Goal: Transaction & Acquisition: Purchase product/service

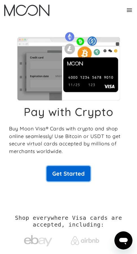
click at [69, 169] on link "Get Started" at bounding box center [69, 173] width 44 height 15
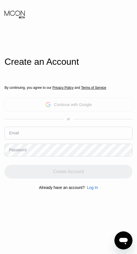
click at [68, 108] on div "Continue with Google" at bounding box center [68, 104] width 47 height 9
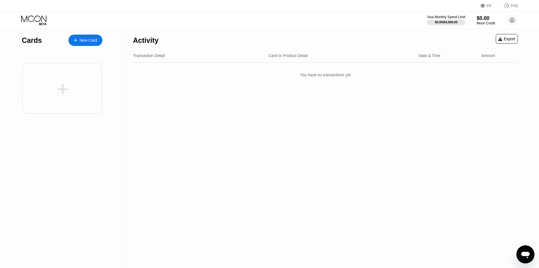
click at [85, 38] on div "New Card" at bounding box center [89, 40] width 18 height 5
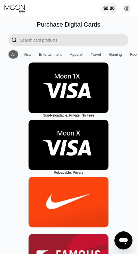
click at [71, 93] on img at bounding box center [69, 88] width 80 height 51
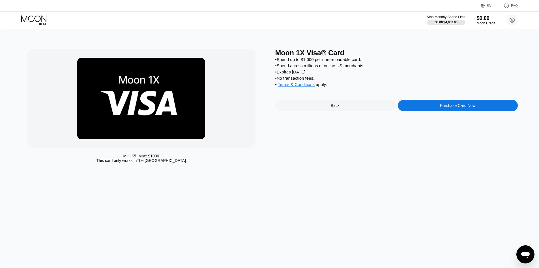
click at [141, 108] on div "Purchase Card Now" at bounding box center [457, 105] width 35 height 5
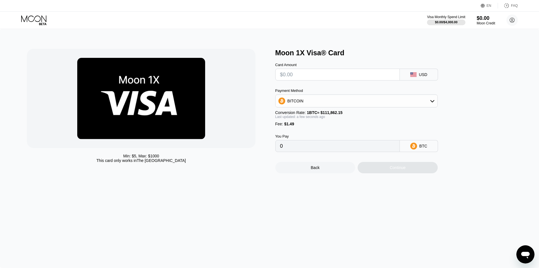
click at [141, 76] on input "text" at bounding box center [337, 74] width 115 height 11
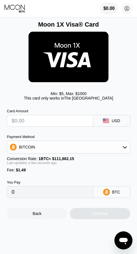
click at [53, 124] on input "text" at bounding box center [50, 120] width 77 height 11
type input "$11"
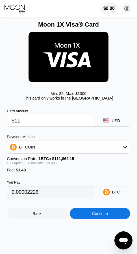
type input "0.00011166"
type input "$113"
type input "0.00102350"
type input "$113"
click at [73, 152] on div "BITCOIN" at bounding box center [68, 147] width 123 height 11
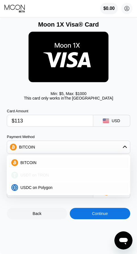
click at [48, 176] on div "USDT on TRON" at bounding box center [72, 175] width 108 height 5
type input "115.65"
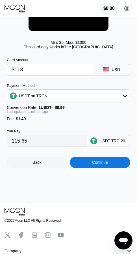
scroll to position [57, 0]
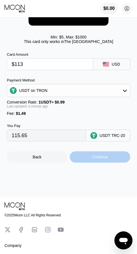
click at [97, 159] on div "Continue" at bounding box center [100, 157] width 16 height 5
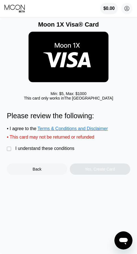
click at [9, 152] on div "" at bounding box center [10, 149] width 6 height 6
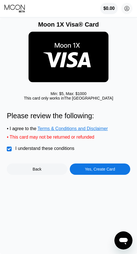
drag, startPoint x: 51, startPoint y: 95, endPoint x: 95, endPoint y: 102, distance: 45.0
click at [89, 101] on div "Min: $ 5 , Max: $ 1000 This card only works in [GEOGRAPHIC_DATA]" at bounding box center [69, 95] width 124 height 9
drag, startPoint x: 106, startPoint y: 99, endPoint x: 87, endPoint y: 100, distance: 18.4
click at [87, 100] on div "Min: $ 5 , Max: $ 1000 This card only works in [GEOGRAPHIC_DATA]" at bounding box center [69, 95] width 124 height 9
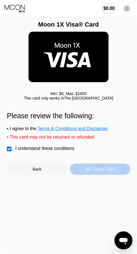
click at [97, 172] on div "Yes, Create Card" at bounding box center [100, 169] width 30 height 5
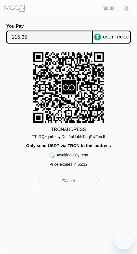
click at [25, 39] on input "115.65" at bounding box center [50, 36] width 76 height 11
click at [112, 163] on div "TRON ADDRESS TTuRQkqmKksyiDi...5nUahKKaqPwFms5 Only send USDT via TRON to this …" at bounding box center [69, 111] width 124 height 118
click at [72, 139] on div "TTuRQkqmKksyiDi...5nUahKKaqPwFms5" at bounding box center [69, 136] width 74 height 5
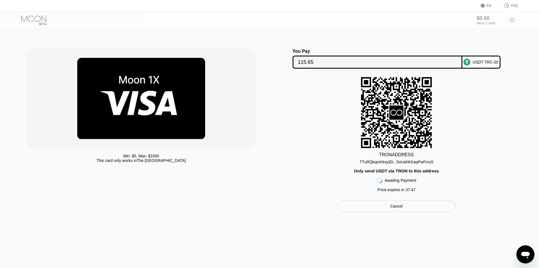
click at [137, 207] on div "Cancel" at bounding box center [396, 205] width 119 height 11
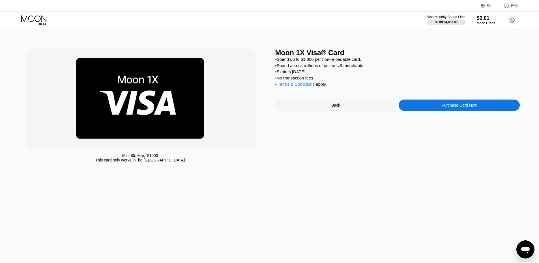
click at [419, 61] on div "• Spend up to $1,000 per non-reloadable card." at bounding box center [397, 59] width 245 height 5
click at [140, 92] on img at bounding box center [140, 98] width 128 height 81
click at [436, 18] on div "Visa Monthly Spend Limit" at bounding box center [446, 17] width 39 height 4
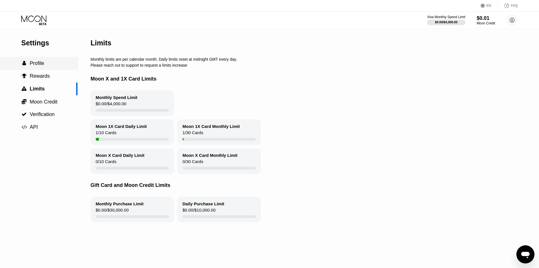
click at [43, 64] on span "Profile" at bounding box center [37, 63] width 14 height 6
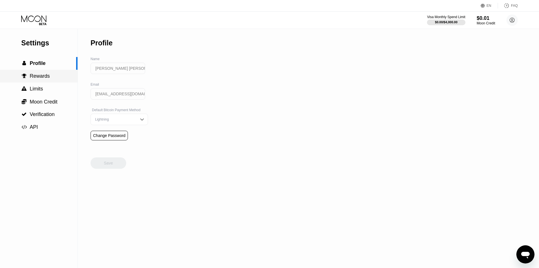
click at [39, 77] on span "Rewards" at bounding box center [40, 76] width 20 height 6
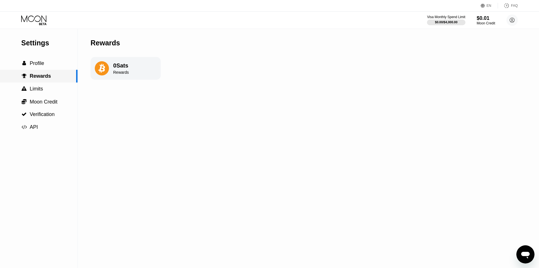
click at [40, 86] on div " Limits" at bounding box center [39, 88] width 78 height 13
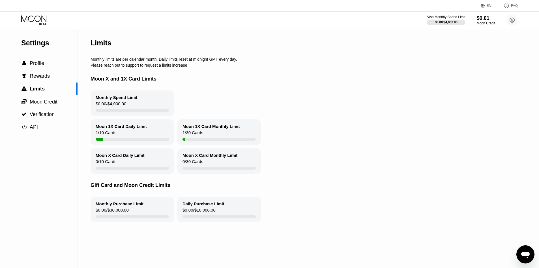
click at [127, 134] on div "Moon 1X Card Daily Limit 1 / 10 Cards" at bounding box center [133, 131] width 84 height 25
click at [106, 133] on div "Moon 1X Card Daily Limit 1 / 10 Cards" at bounding box center [133, 131] width 84 height 25
click at [41, 113] on span "Verification" at bounding box center [42, 114] width 25 height 6
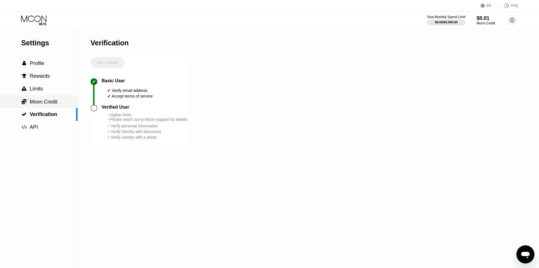
click at [39, 103] on span "Moon Credit" at bounding box center [44, 102] width 28 height 6
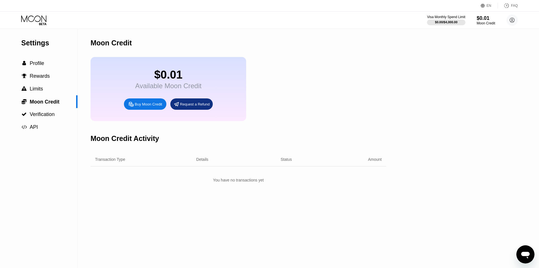
click at [189, 106] on div "Request a Refund" at bounding box center [195, 104] width 30 height 5
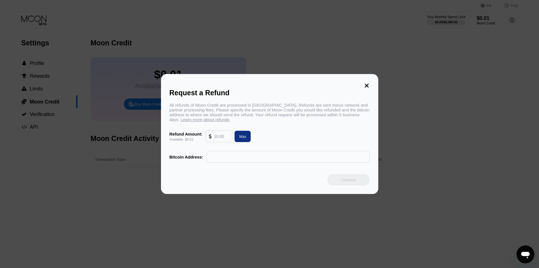
click at [368, 84] on icon at bounding box center [367, 86] width 4 height 4
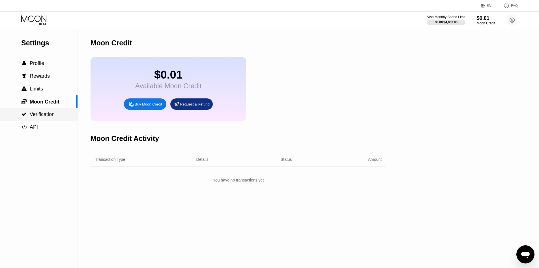
click at [42, 115] on span "Verification" at bounding box center [42, 114] width 25 height 6
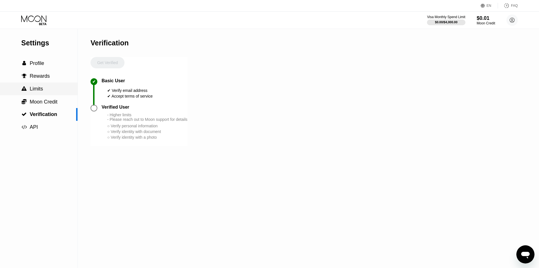
click at [33, 95] on div " Limits" at bounding box center [39, 88] width 78 height 13
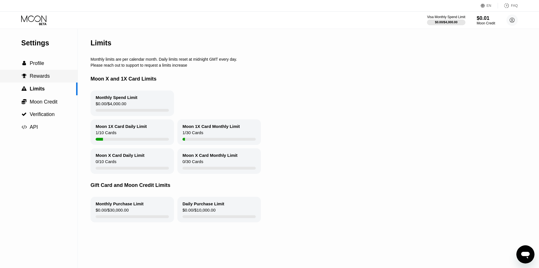
click at [30, 79] on span "Rewards" at bounding box center [40, 76] width 20 height 6
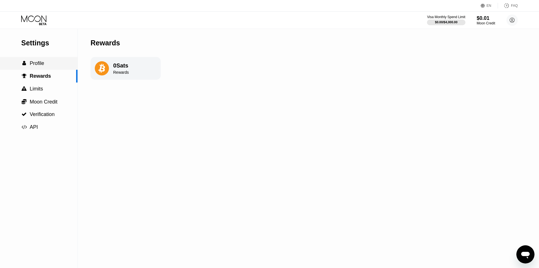
click at [33, 63] on span "Profile" at bounding box center [37, 63] width 14 height 6
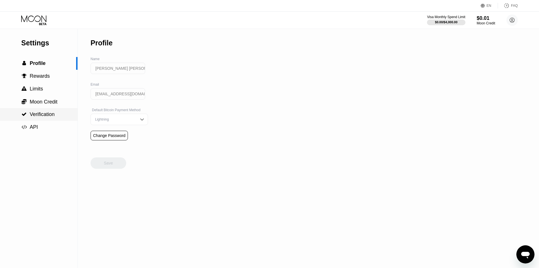
click at [46, 116] on span "Verification" at bounding box center [42, 114] width 25 height 6
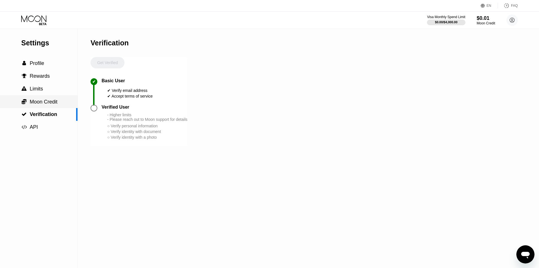
click at [40, 104] on span "Moon Credit" at bounding box center [44, 102] width 28 height 6
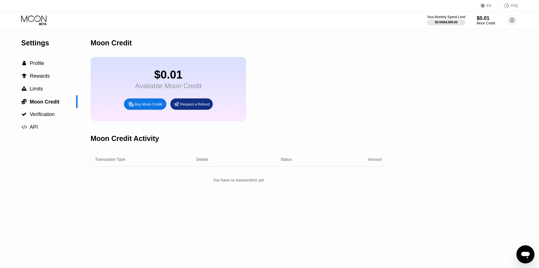
click at [37, 43] on div "Settings" at bounding box center [49, 43] width 56 height 8
click at [30, 13] on div "Visa Monthly Spend Limit $0.00 / $4,000.00 $0.01 Moon Credit Thanh Lan Dang dan…" at bounding box center [269, 20] width 539 height 17
click at [33, 16] on icon at bounding box center [33, 18] width 25 height 7
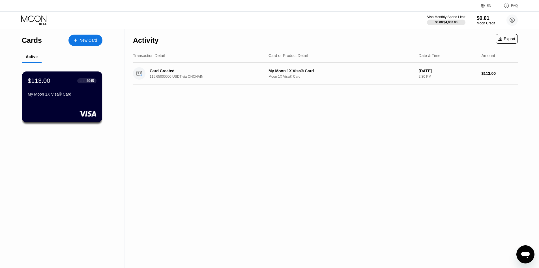
click at [55, 89] on div "$113.00 ● ● ● ● 4945 My Moon 1X Visa® Card" at bounding box center [62, 88] width 69 height 22
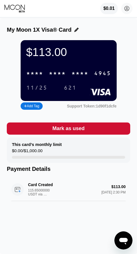
click at [134, 40] on div "My Moon 1X Visa® Card $113.00 * * * * * * * * * * * * 4945 11/25 621 Add Tag Su…" at bounding box center [68, 136] width 137 height 236
click at [48, 70] on div "$113.00 * * * * * * * * * * * * 4945 11/25 621" at bounding box center [69, 70] width 96 height 61
click at [46, 77] on div "* * * * * * * * * * * * 4945" at bounding box center [69, 74] width 92 height 12
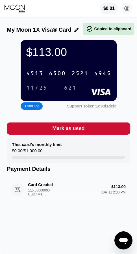
click at [46, 77] on div "4513 6500 2521 4945" at bounding box center [69, 74] width 92 height 12
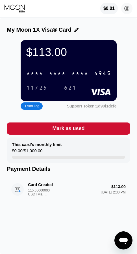
click at [124, 74] on div "$113.00 * * * * * * * * * * * * 4945 11/25 621 Add Tag Support Token: 1d90f1dcfe" at bounding box center [69, 75] width 124 height 71
click at [127, 85] on div "$113.00 * * * * * * * * * * * * 4945 11/25 621 Add Tag Support Token: 1d90f1dcfe" at bounding box center [69, 75] width 124 height 71
click at [76, 77] on div "* * * *" at bounding box center [80, 74] width 17 height 7
